Goal: Task Accomplishment & Management: Use online tool/utility

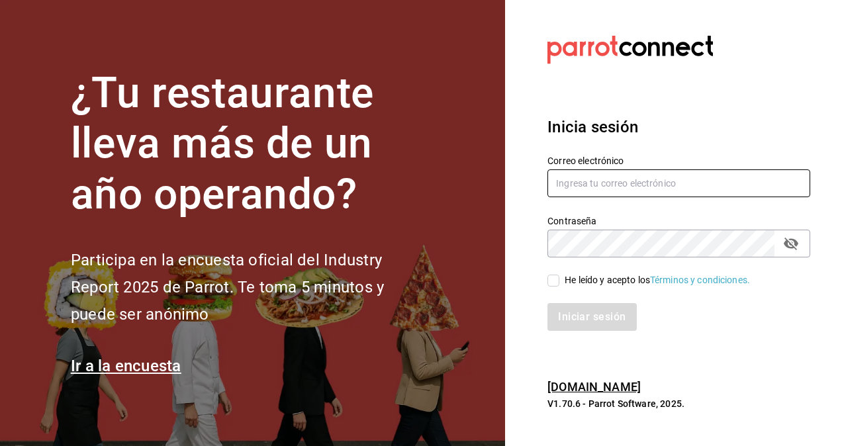
type input "[PERSON_NAME][EMAIL_ADDRESS][PERSON_NAME][DOMAIN_NAME]"
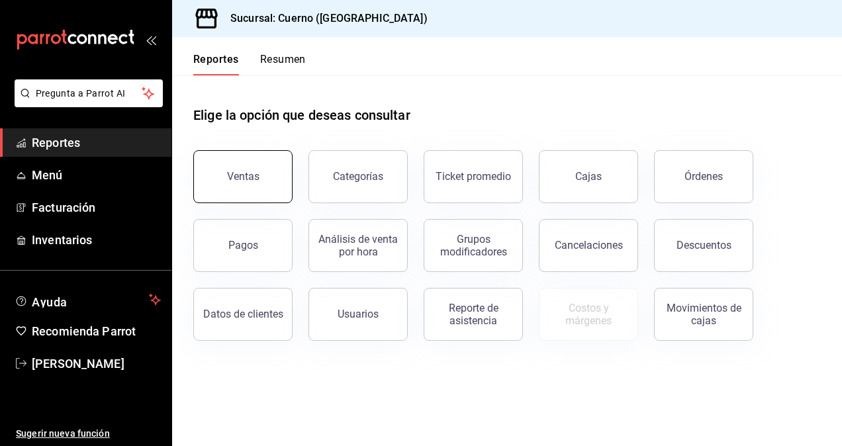
click at [275, 174] on button "Ventas" at bounding box center [242, 176] width 99 height 53
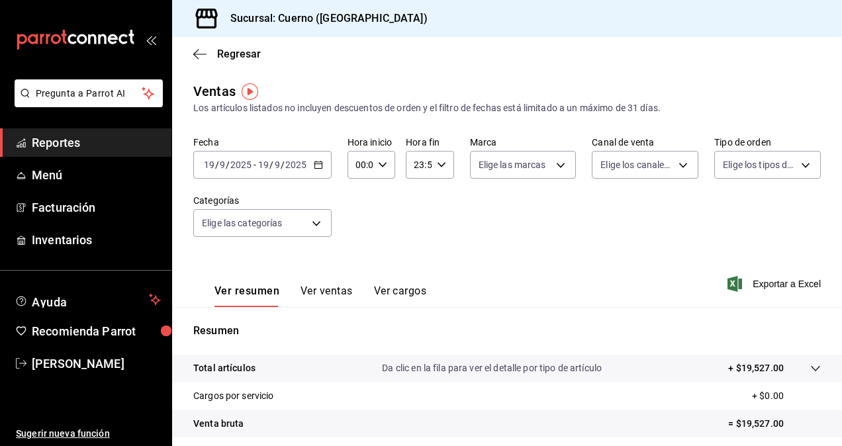
click at [314, 165] on icon "button" at bounding box center [318, 164] width 9 height 9
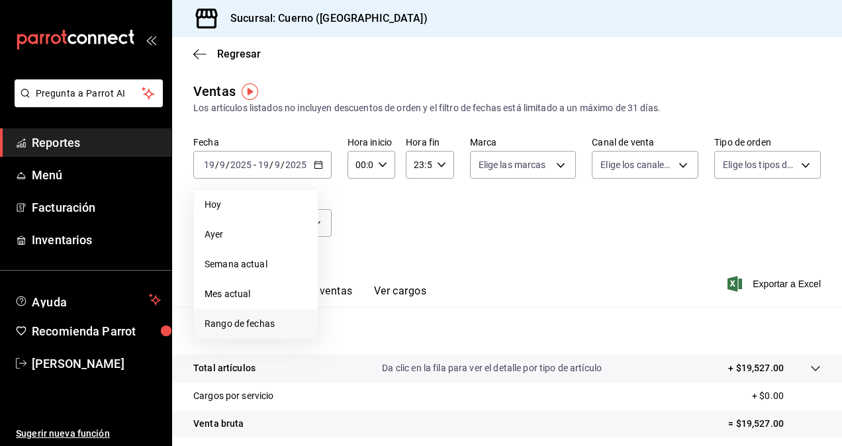
click at [246, 332] on li "Rango de fechas" at bounding box center [256, 324] width 124 height 30
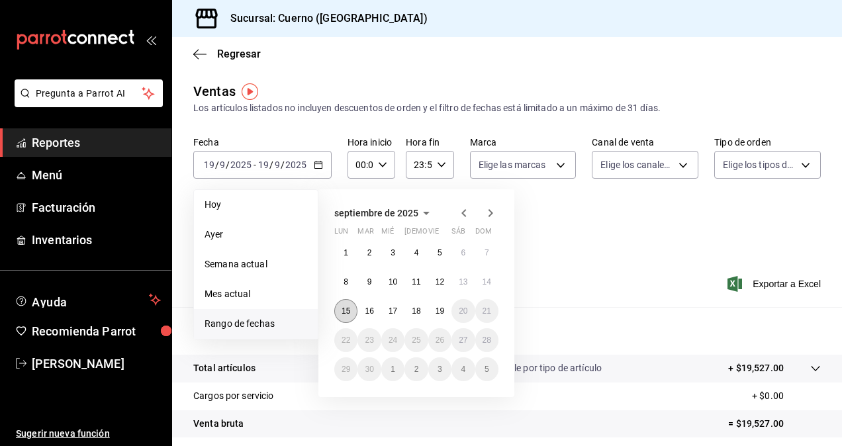
click at [351, 315] on button "15" at bounding box center [345, 311] width 23 height 24
click at [442, 313] on abbr "19" at bounding box center [440, 310] width 9 height 9
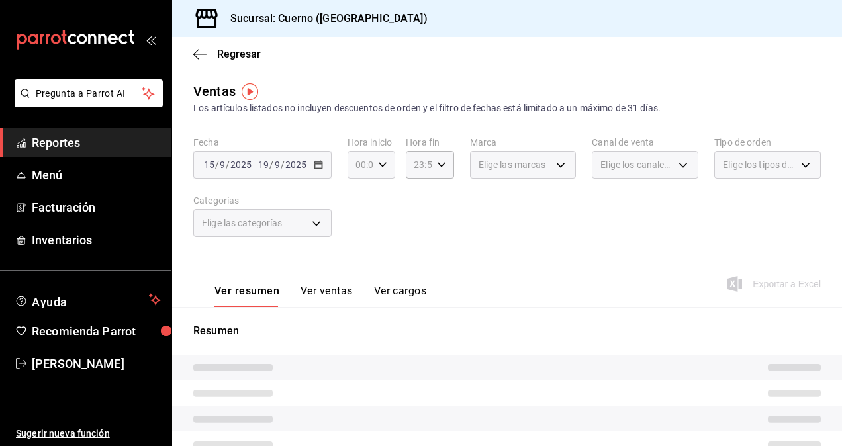
click at [383, 165] on \(Stroke\) "button" at bounding box center [383, 164] width 8 height 5
click at [365, 229] on button "01" at bounding box center [358, 230] width 19 height 26
type input "01:00"
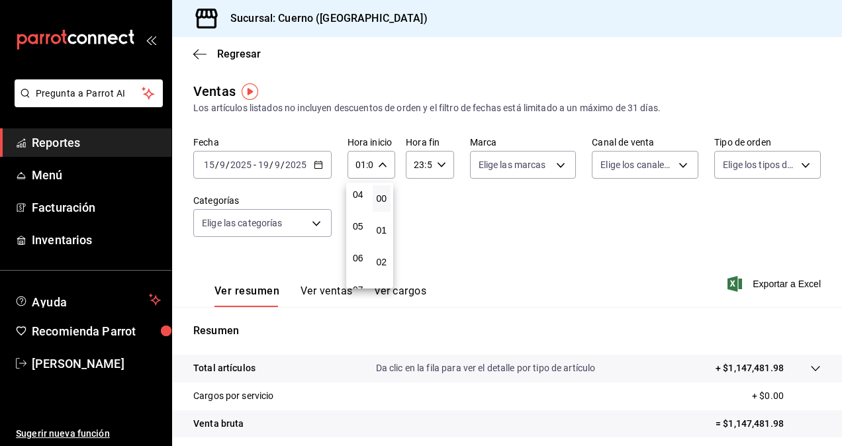
scroll to position [132, 0]
click at [365, 229] on button "05" at bounding box center [358, 225] width 19 height 26
type input "05:00"
click at [437, 162] on div at bounding box center [421, 223] width 842 height 446
click at [443, 165] on div "23:59 Hora fin" at bounding box center [430, 165] width 48 height 28
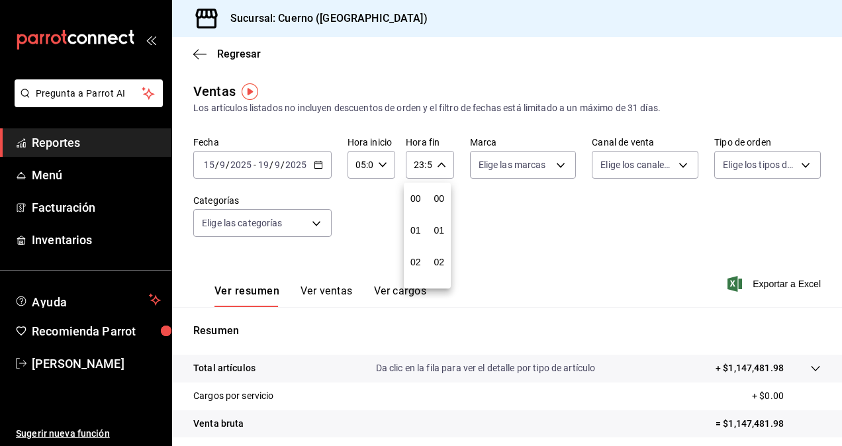
scroll to position [1800, 0]
click at [415, 224] on div "21" at bounding box center [416, 209] width 24 height 32
click at [415, 209] on span "21" at bounding box center [415, 209] width 3 height 11
type input "21:59"
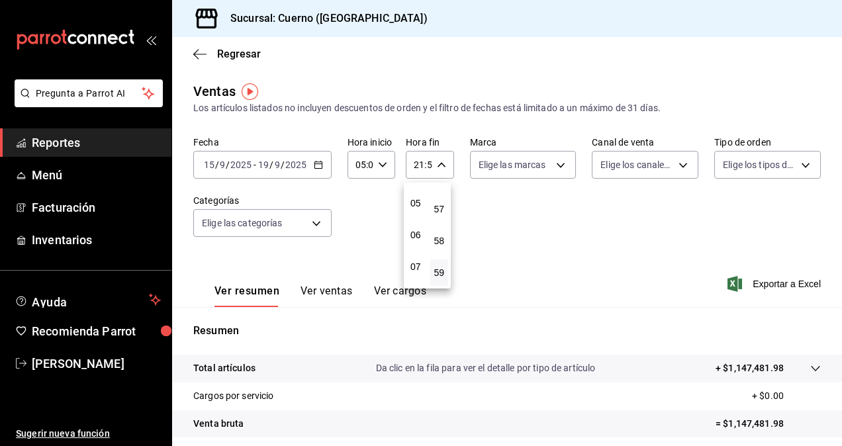
scroll to position [154, 0]
click at [415, 209] on span "05" at bounding box center [415, 204] width 3 height 11
type input "05:59"
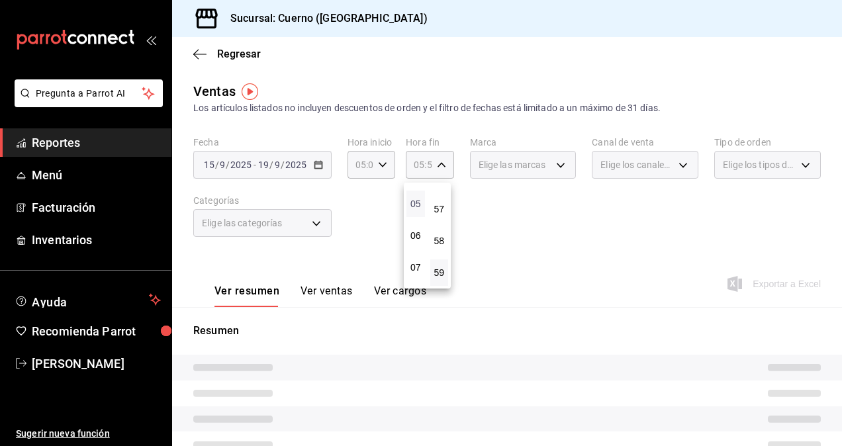
click at [415, 203] on span "05" at bounding box center [415, 204] width 3 height 11
click at [551, 166] on div at bounding box center [421, 223] width 842 height 446
click at [554, 167] on div "Elige las marcas" at bounding box center [523, 165] width 107 height 28
click at [540, 208] on div "Fecha [DATE] [DATE] - [DATE] [DATE] Hora inicio 05:00 Hora inicio Hora fin 05:5…" at bounding box center [507, 194] width 628 height 116
click at [560, 173] on div "Elige las marcas" at bounding box center [523, 165] width 107 height 28
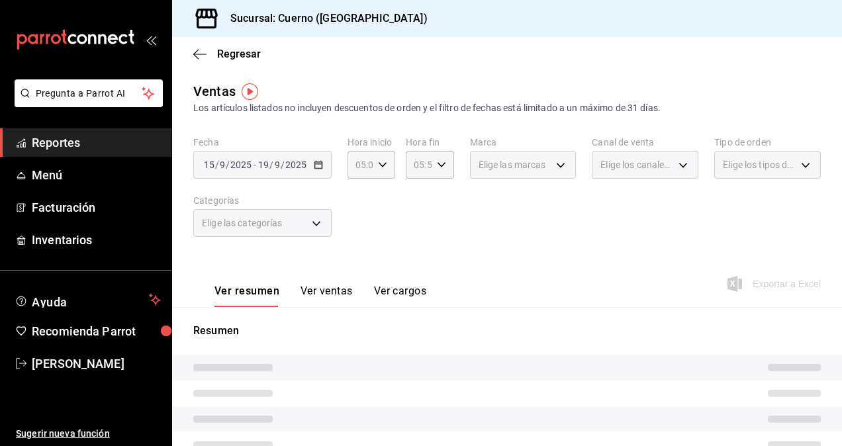
click at [555, 167] on div "Elige las marcas" at bounding box center [523, 165] width 107 height 28
click at [555, 165] on div "Elige las marcas" at bounding box center [523, 165] width 107 height 28
click at [550, 187] on div "Fecha [DATE] [DATE] - [DATE] [DATE] Hora inicio 05:00 Hora inicio Hora fin 05:5…" at bounding box center [507, 194] width 628 height 116
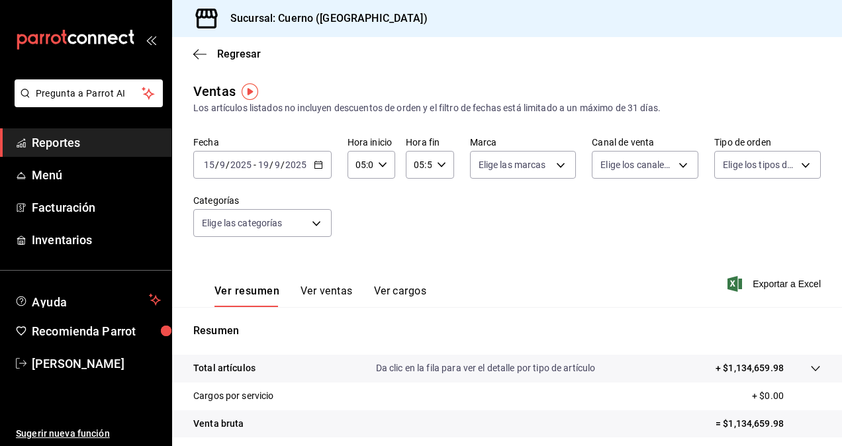
click at [504, 254] on div "Ver resumen Ver ventas Ver cargos Exportar a Excel" at bounding box center [507, 280] width 670 height 54
click at [557, 166] on body "Pregunta a Parrot AI Reportes Menú Facturación Inventarios Ayuda Recomienda Par…" at bounding box center [421, 223] width 842 height 446
click at [541, 217] on span "Ver todas" at bounding box center [522, 216] width 40 height 14
type input "c9e961b9-bc29-480f-a65c-324ff110f526"
checkbox input "true"
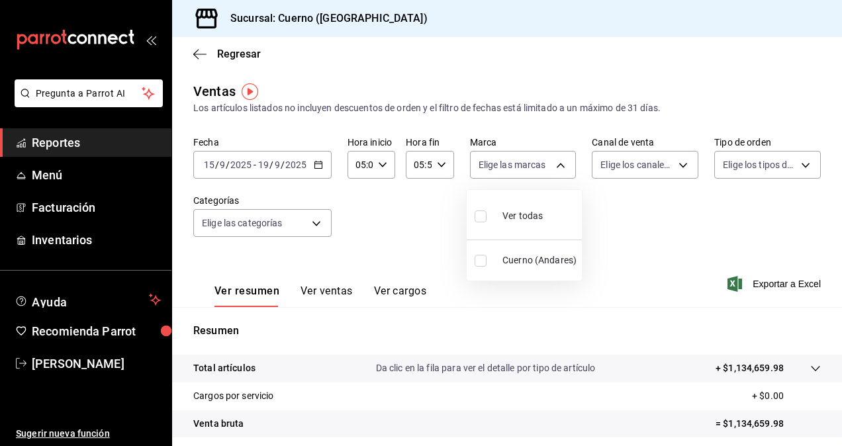
checkbox input "true"
click at [677, 165] on div at bounding box center [421, 223] width 842 height 446
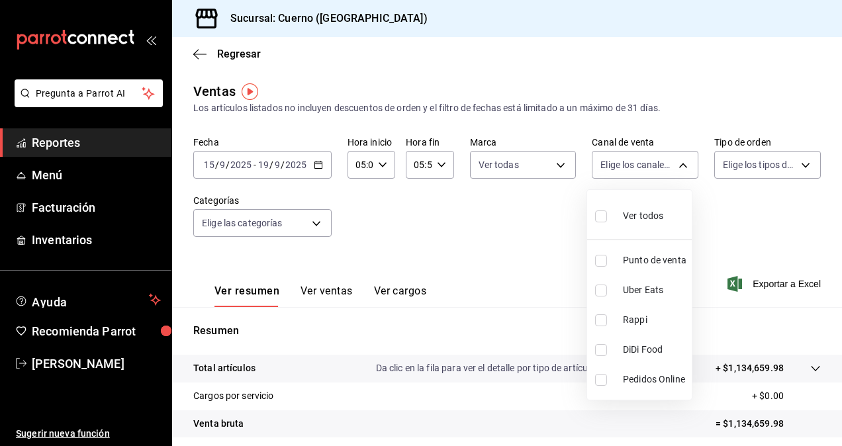
click at [677, 165] on body "Pregunta a Parrot AI Reportes Menú Facturación Inventarios Ayuda Recomienda Par…" at bounding box center [421, 223] width 842 height 446
click at [677, 165] on div at bounding box center [421, 223] width 842 height 446
click at [674, 161] on body "Pregunta a Parrot AI Reportes Menú Facturación Inventarios Ayuda Recomienda Par…" at bounding box center [421, 223] width 842 height 446
click at [634, 210] on span "Ver todos" at bounding box center [643, 216] width 40 height 14
type input "PARROT,UBER_EATS,RAPPI,DIDI_FOOD,ONLINE"
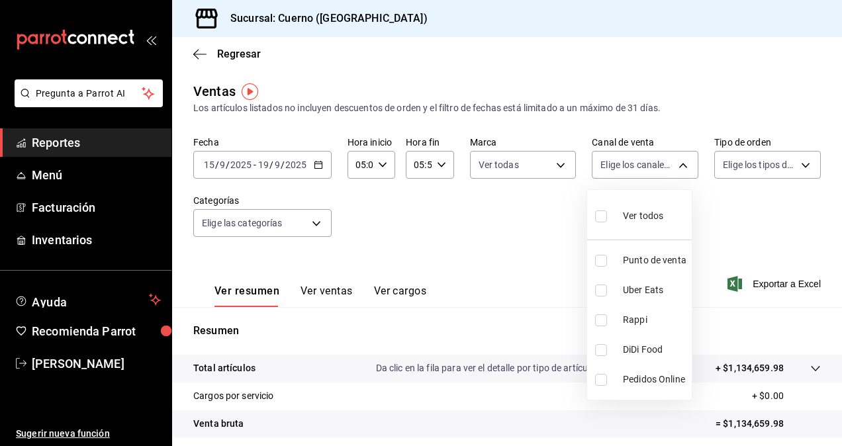
checkbox input "true"
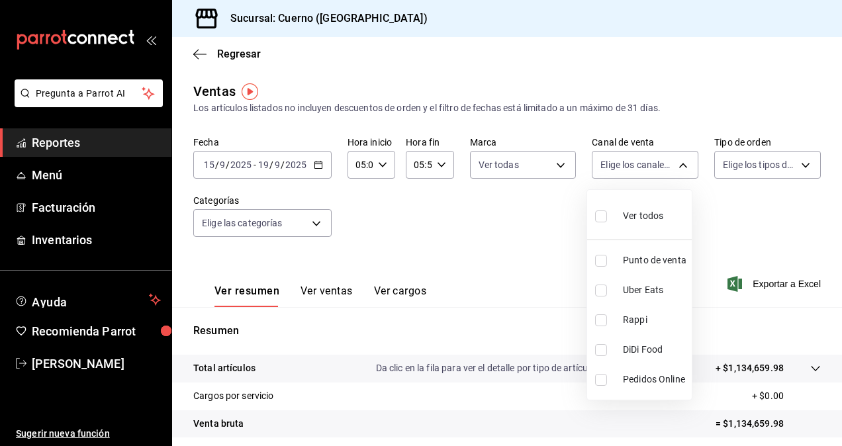
checkbox input "true"
click at [793, 165] on div at bounding box center [421, 223] width 842 height 446
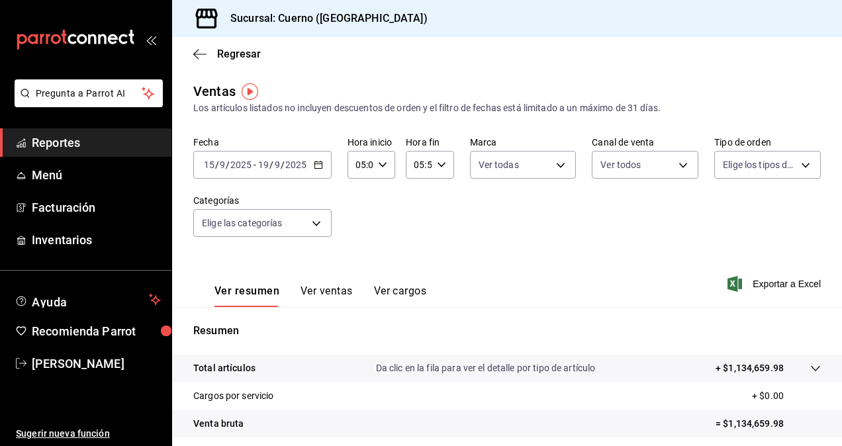
click at [793, 165] on body "Pregunta a Parrot AI Reportes Menú Facturación Inventarios Ayuda Recomienda Par…" at bounding box center [421, 223] width 842 height 446
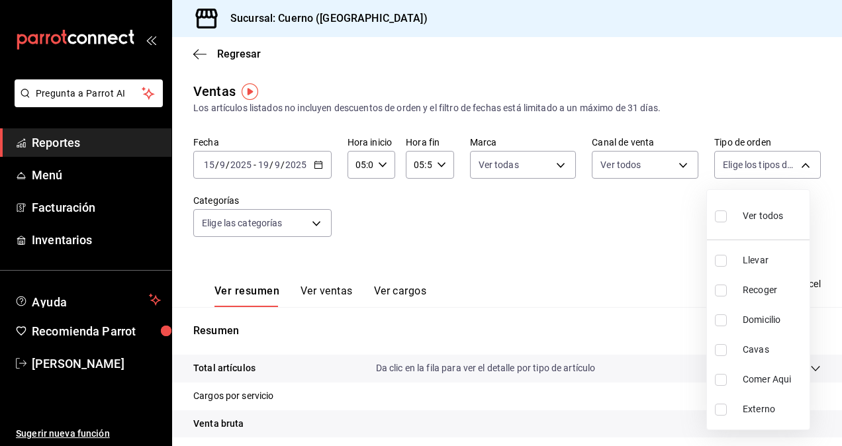
click at [743, 220] on span "Ver todos" at bounding box center [763, 216] width 40 height 14
type input "dfbf6a66-9e2c-4531-8c07-cb6fdb35851c,965fb10a-4951-4111-90b6-db3caf29f93a,2f3c6…"
checkbox input "true"
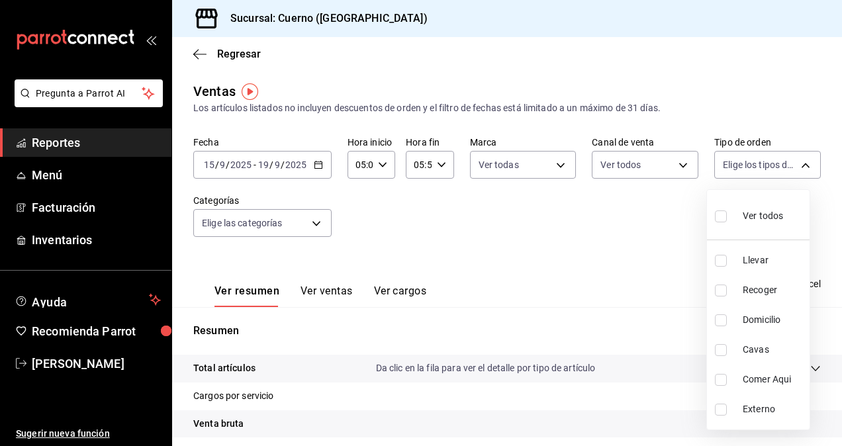
checkbox input "true"
click at [316, 226] on div at bounding box center [421, 223] width 842 height 446
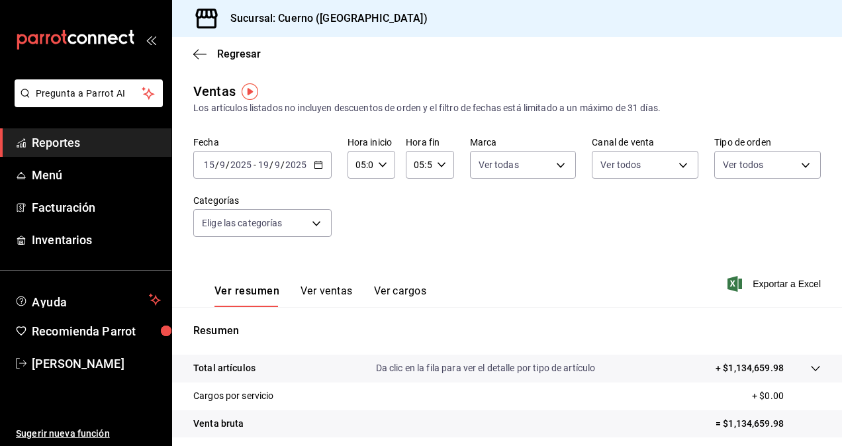
click at [316, 226] on body "Pregunta a Parrot AI Reportes Menú Facturación Inventarios Ayuda Recomienda Par…" at bounding box center [421, 223] width 842 height 446
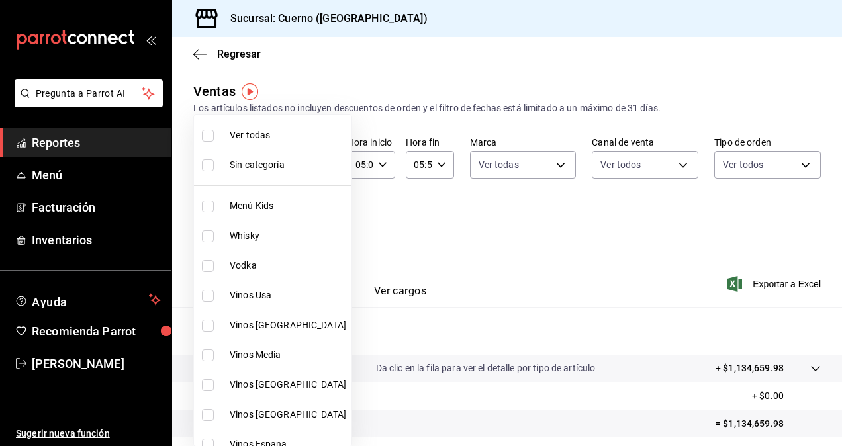
click at [233, 143] on li "Ver todas" at bounding box center [273, 135] width 158 height 30
type input "a99b9eb1-d5e4-4ca6-a53e-4c42022e859a,8d843363-7b8b-4002-90a0-c01944697fe5,d20f9…"
checkbox input "true"
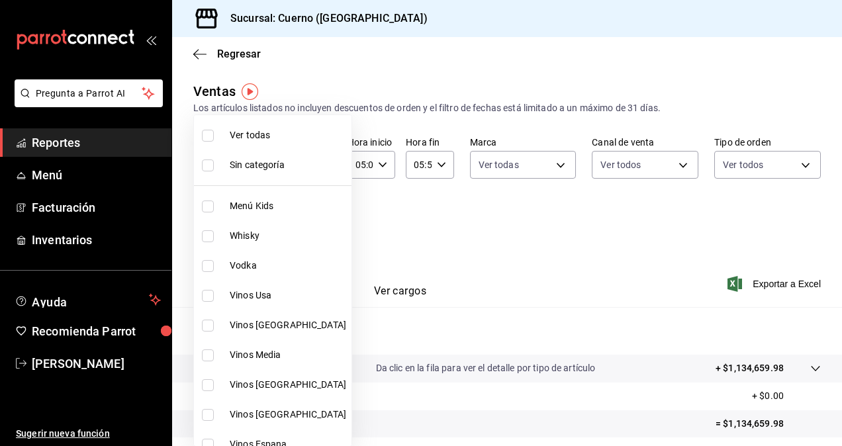
checkbox input "true"
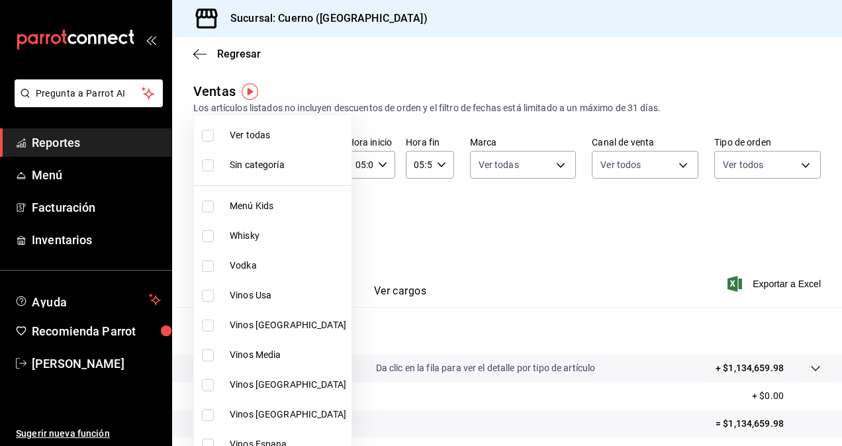
checkbox input "true"
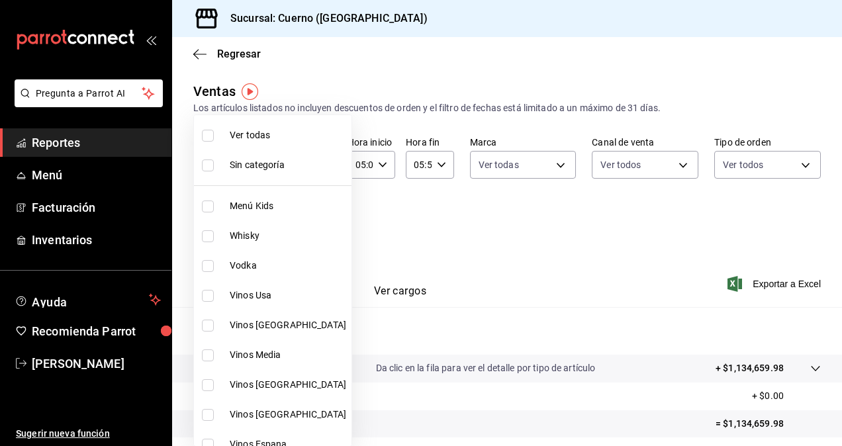
checkbox input "true"
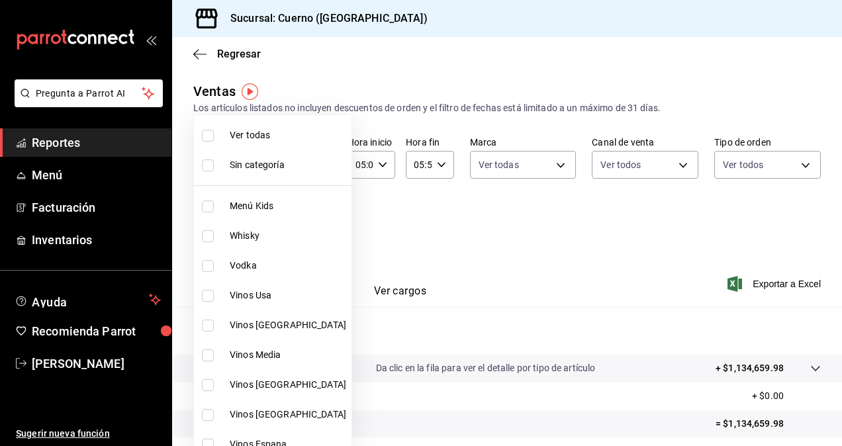
checkbox input "true"
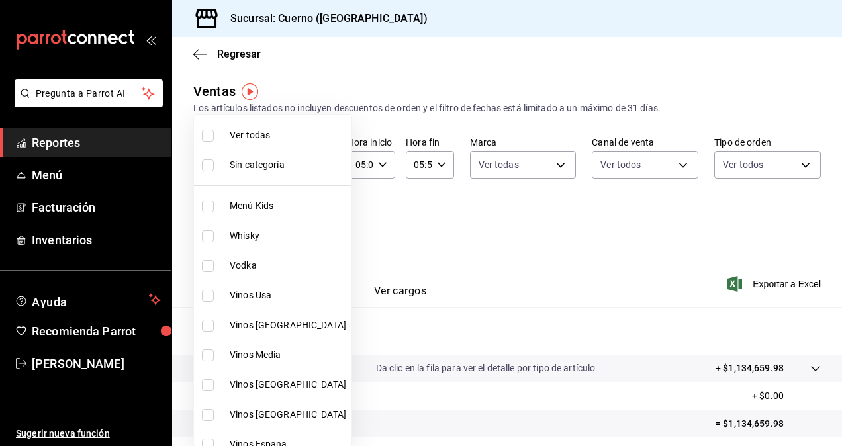
checkbox input "true"
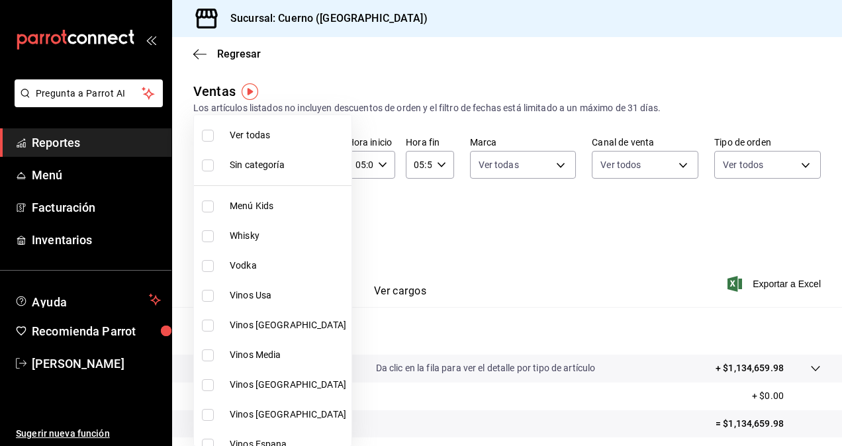
checkbox input "true"
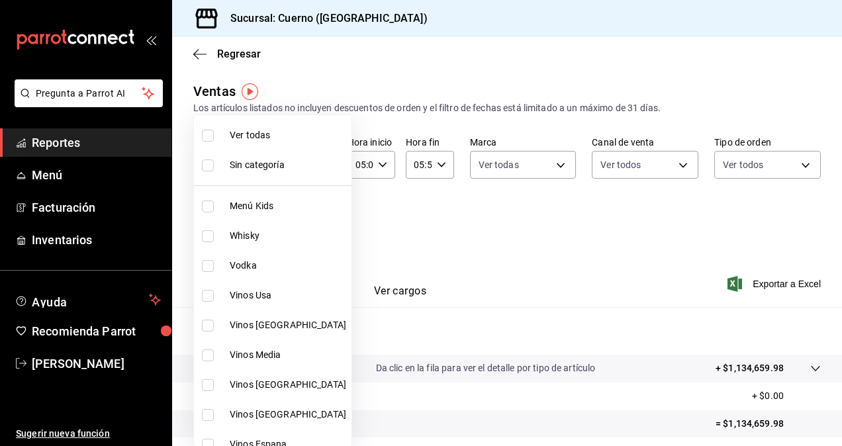
checkbox input "true"
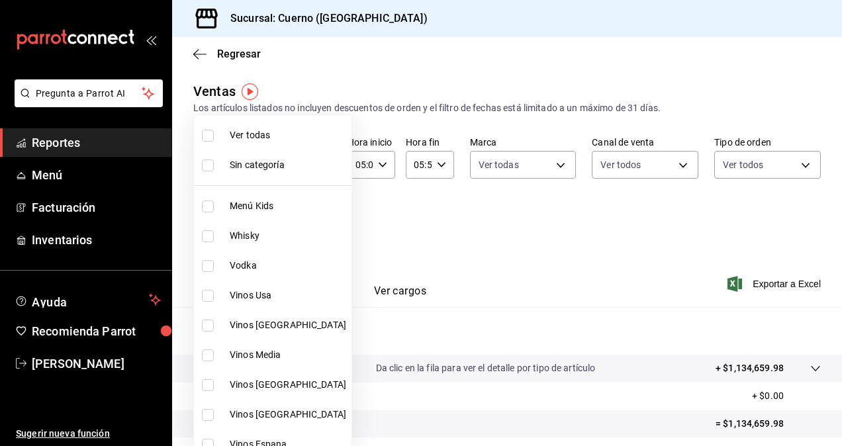
checkbox input "true"
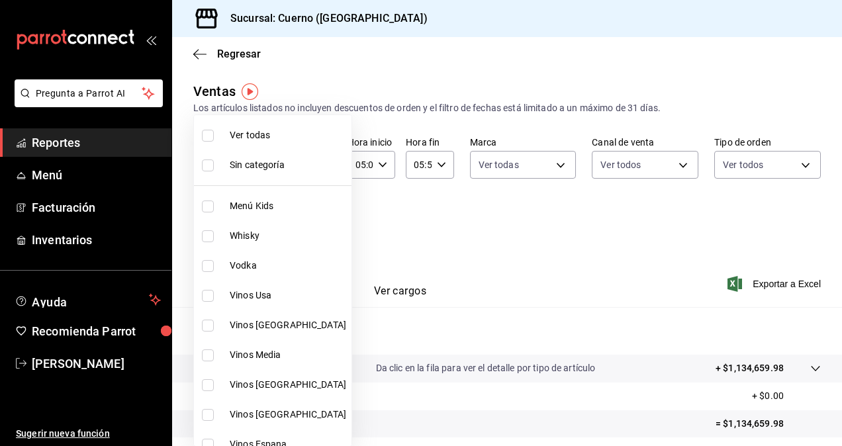
checkbox input "true"
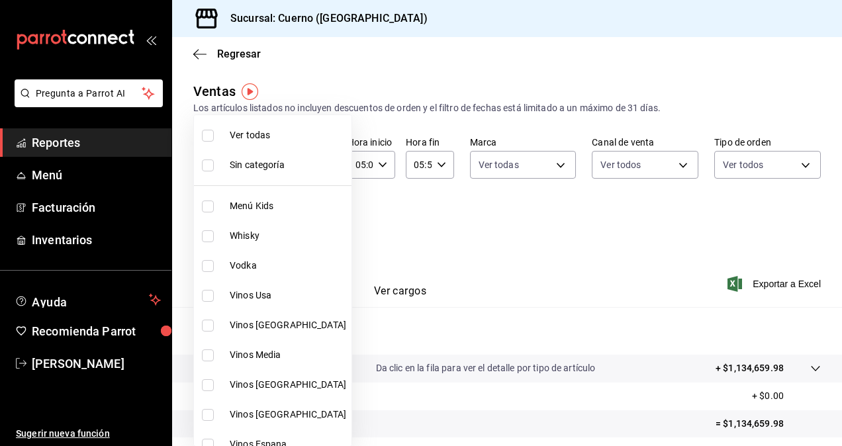
checkbox input "true"
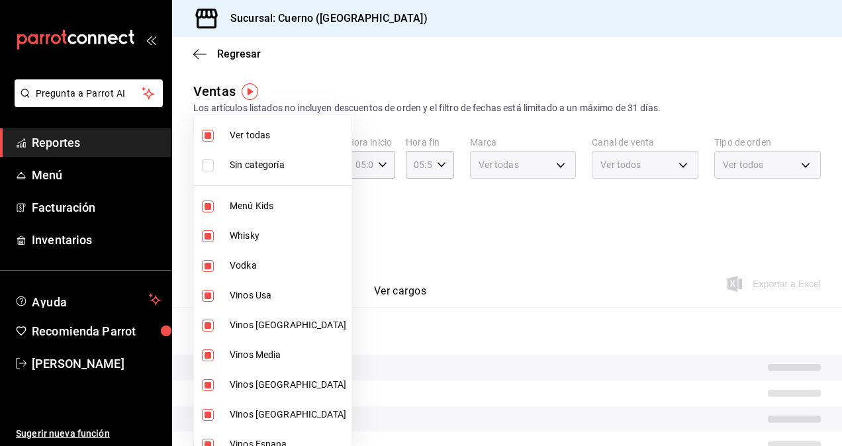
click at [631, 214] on div at bounding box center [421, 223] width 842 height 446
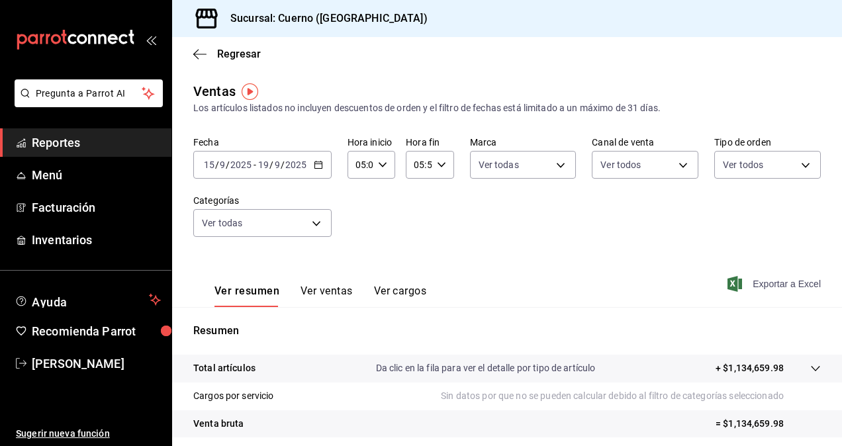
click at [778, 285] on span "Exportar a Excel" at bounding box center [775, 284] width 91 height 16
